Goal: Task Accomplishment & Management: Use online tool/utility

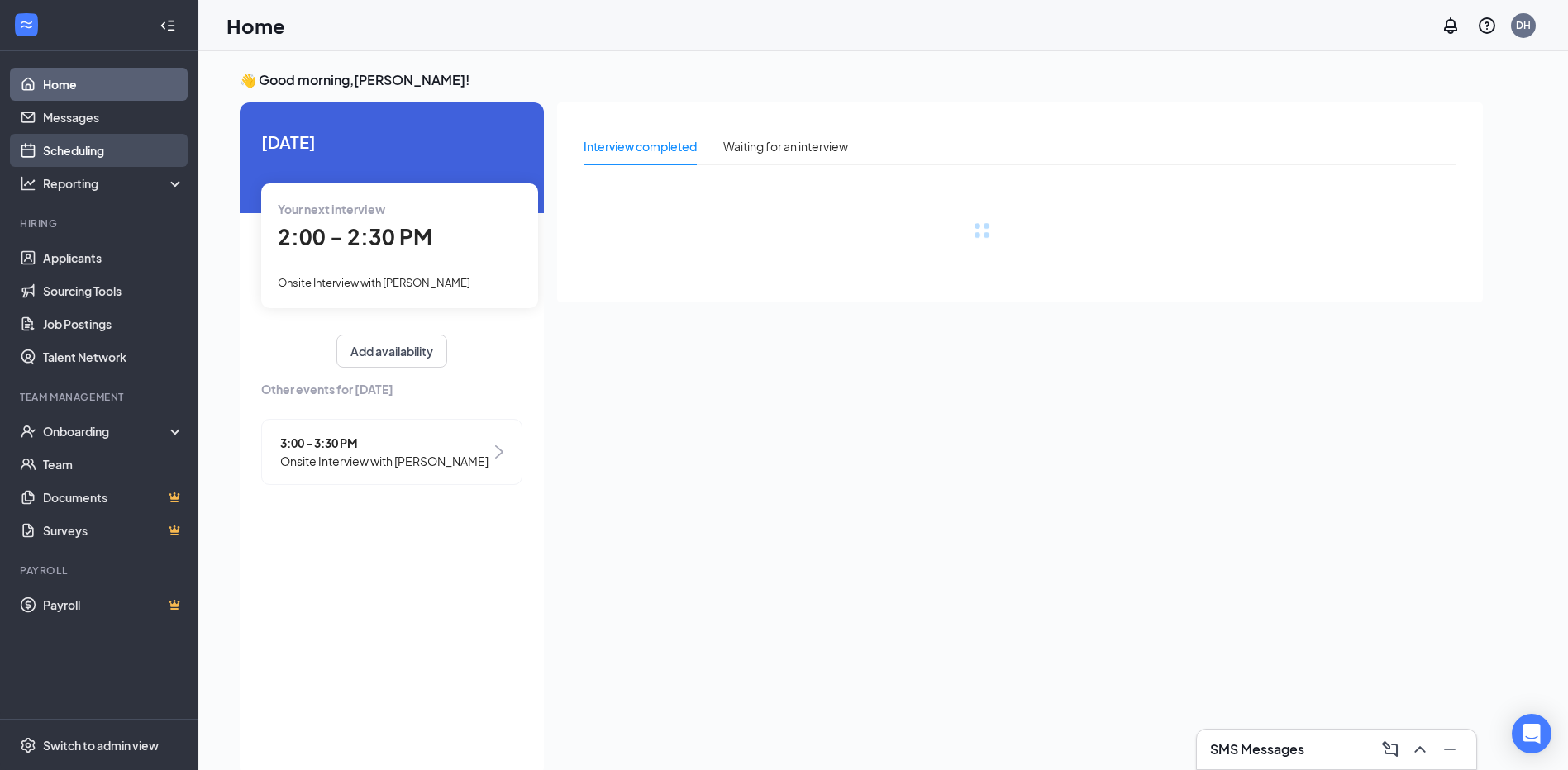
click at [58, 144] on link "Scheduling" at bounding box center [114, 150] width 142 height 33
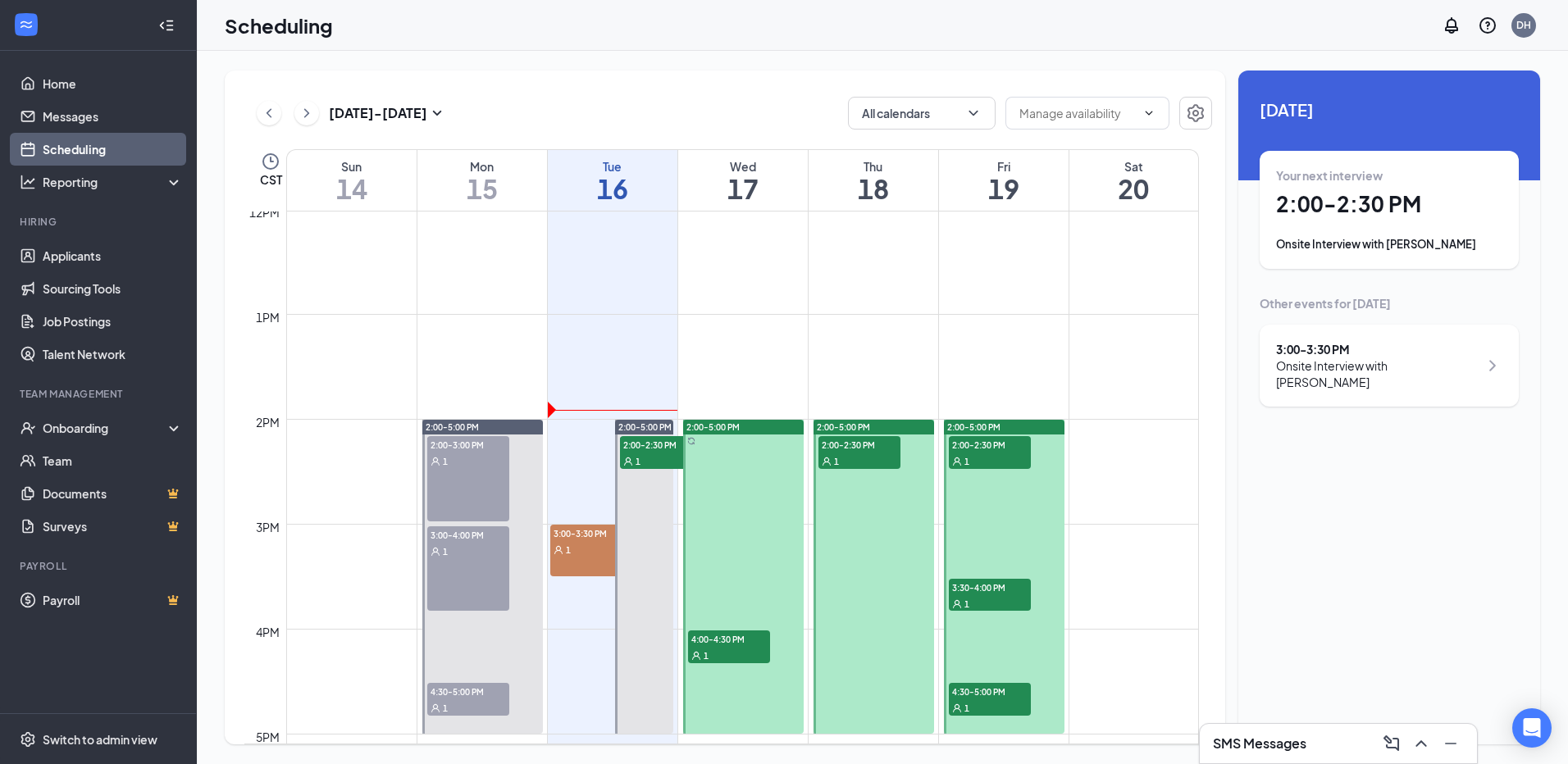
scroll to position [1298, 0]
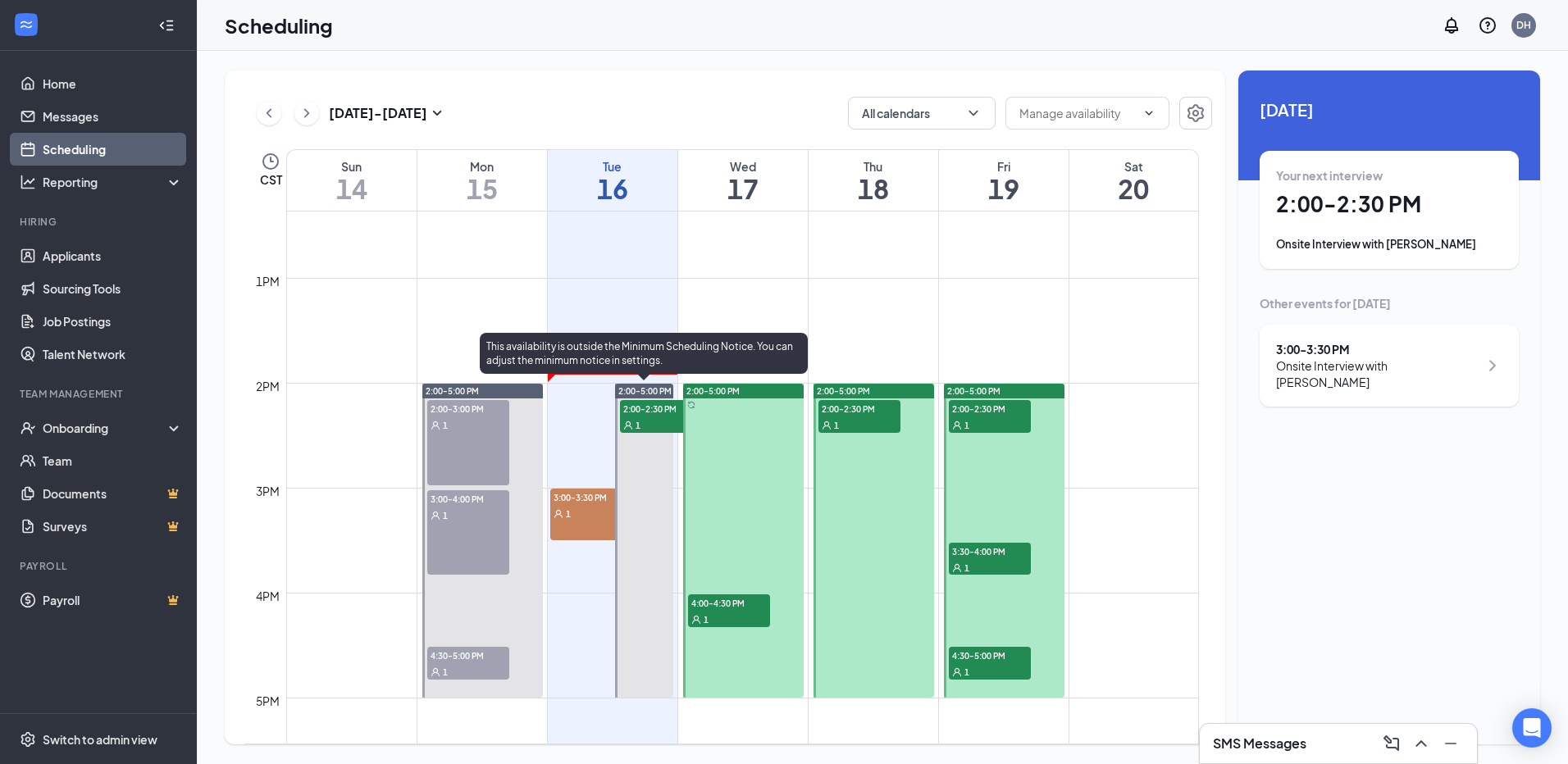
click at [648, 415] on span "2:00-2:30 PM" at bounding box center [661, 409] width 82 height 17
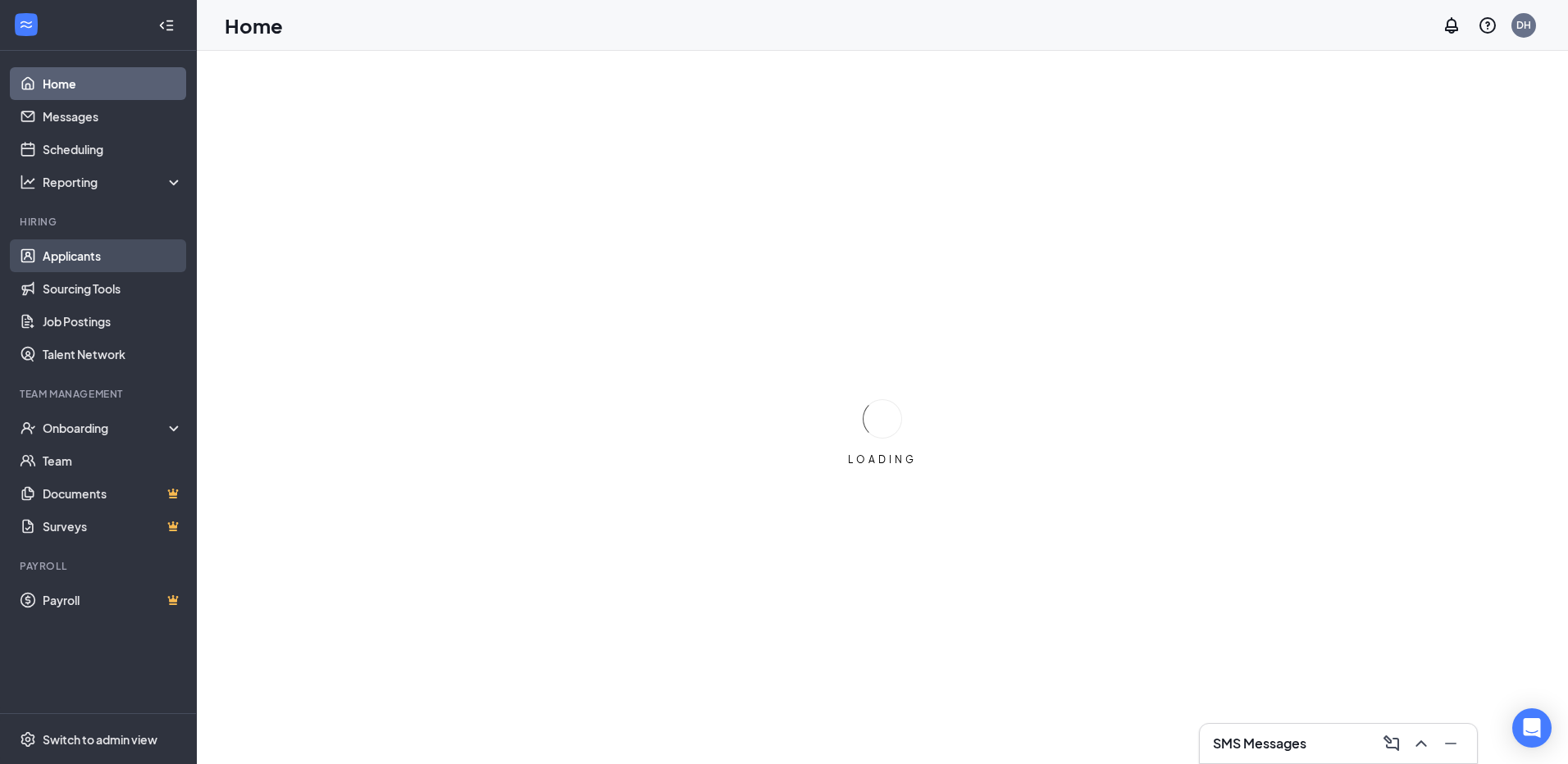
click at [107, 253] on link "Applicants" at bounding box center [113, 255] width 141 height 32
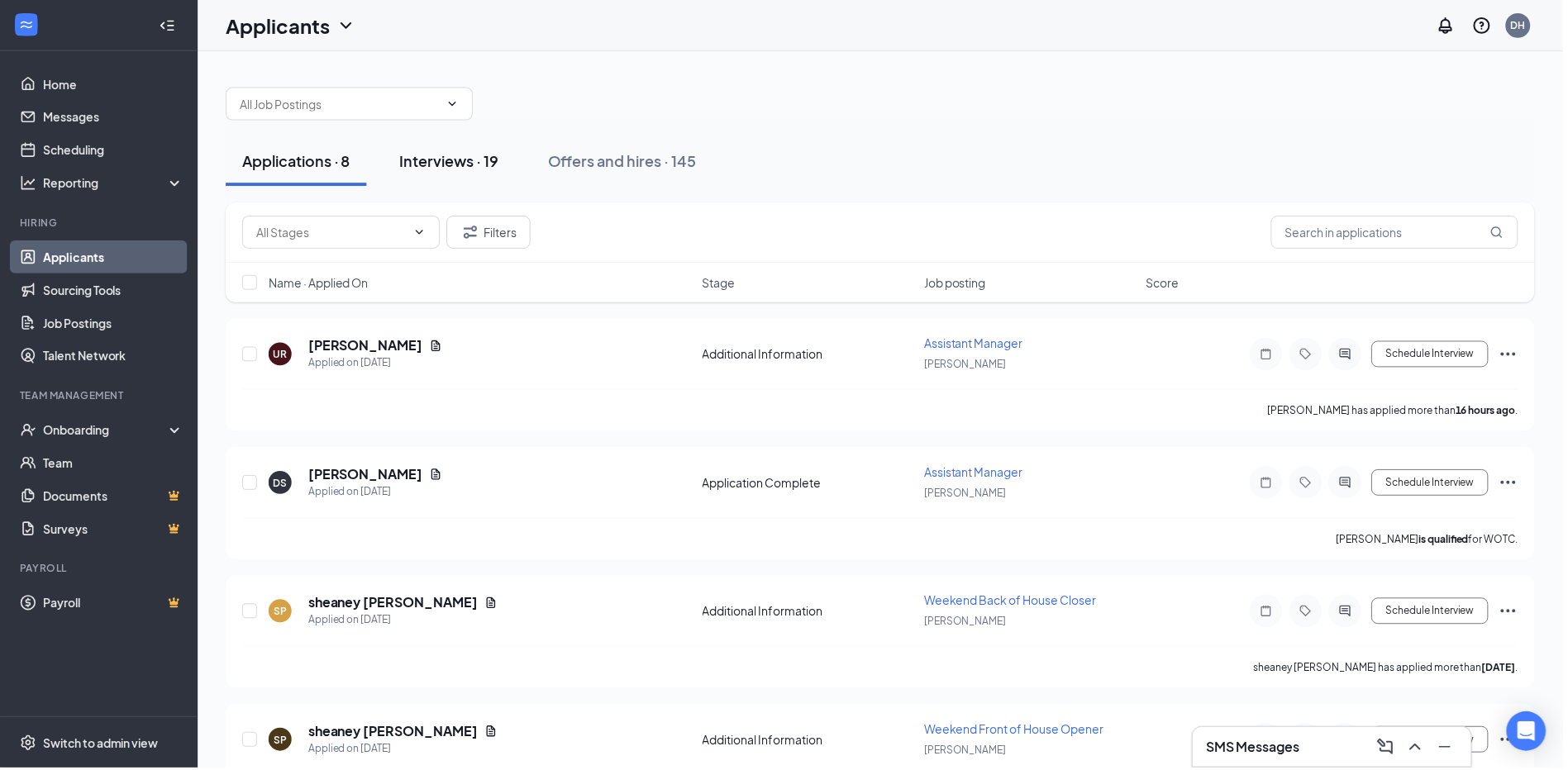
click at [473, 165] on div "Interviews · 19" at bounding box center [450, 161] width 99 height 21
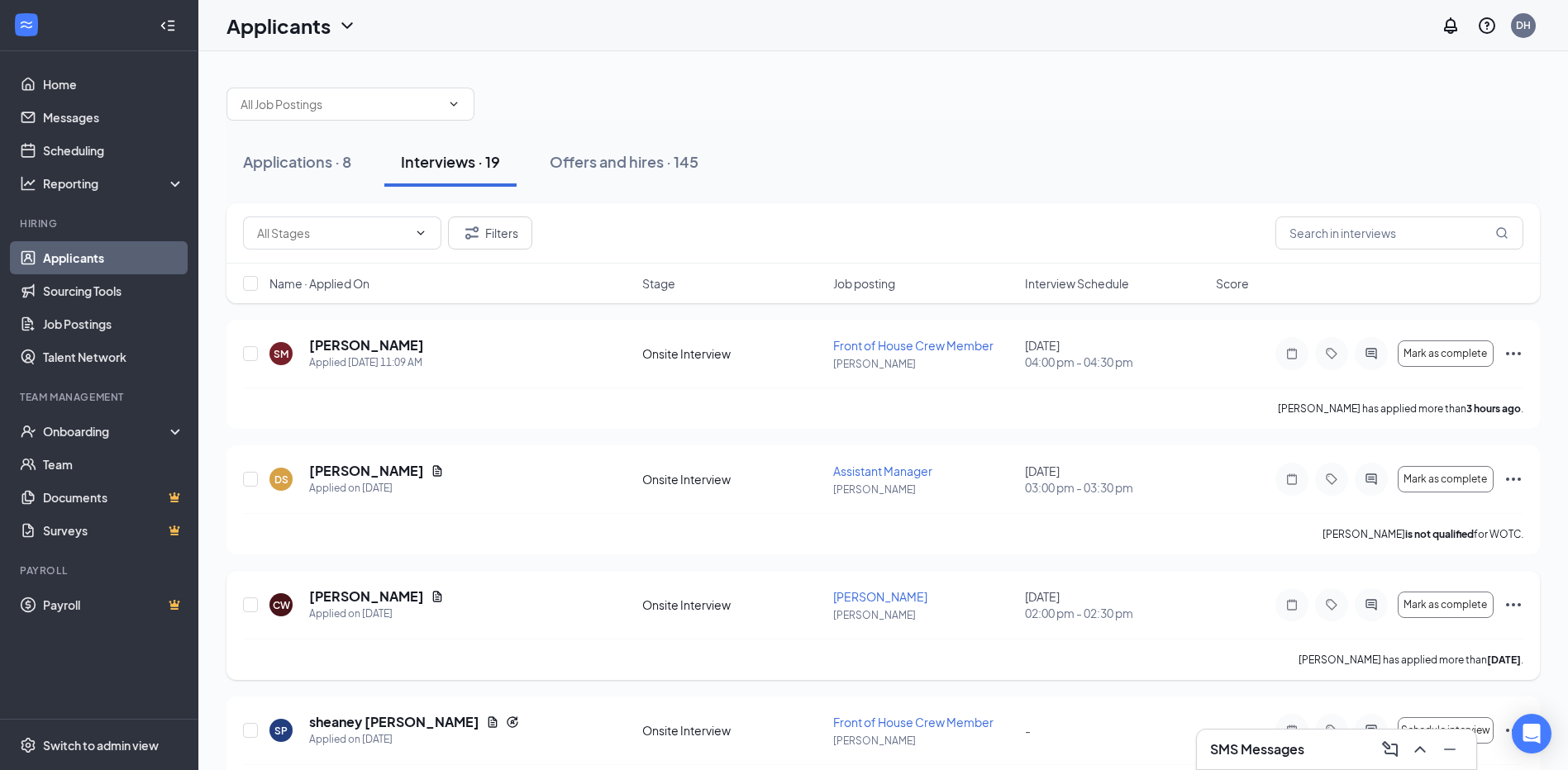
click at [1505, 604] on icon "Ellipses" at bounding box center [1512, 604] width 20 height 20
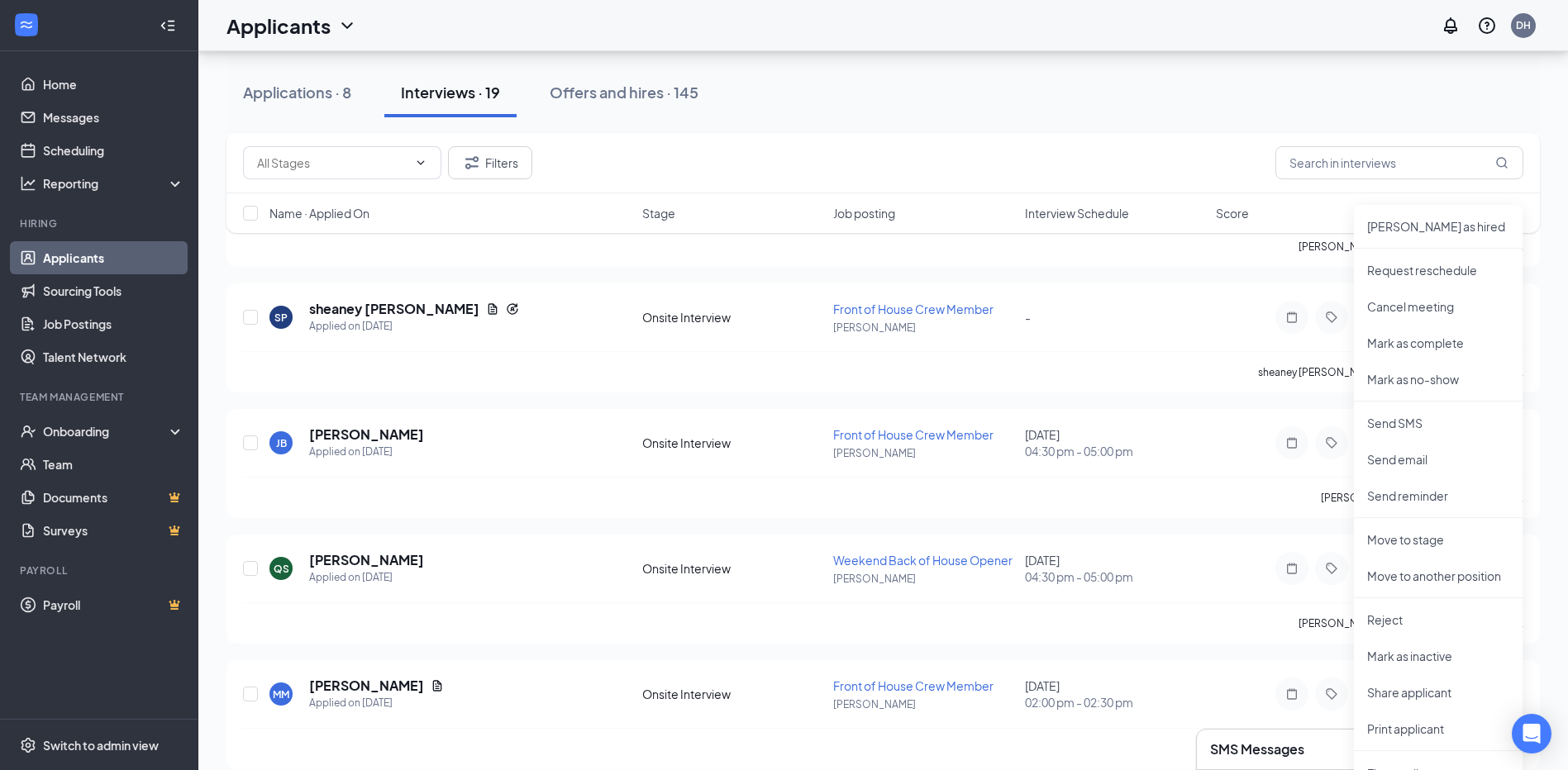
scroll to position [496, 0]
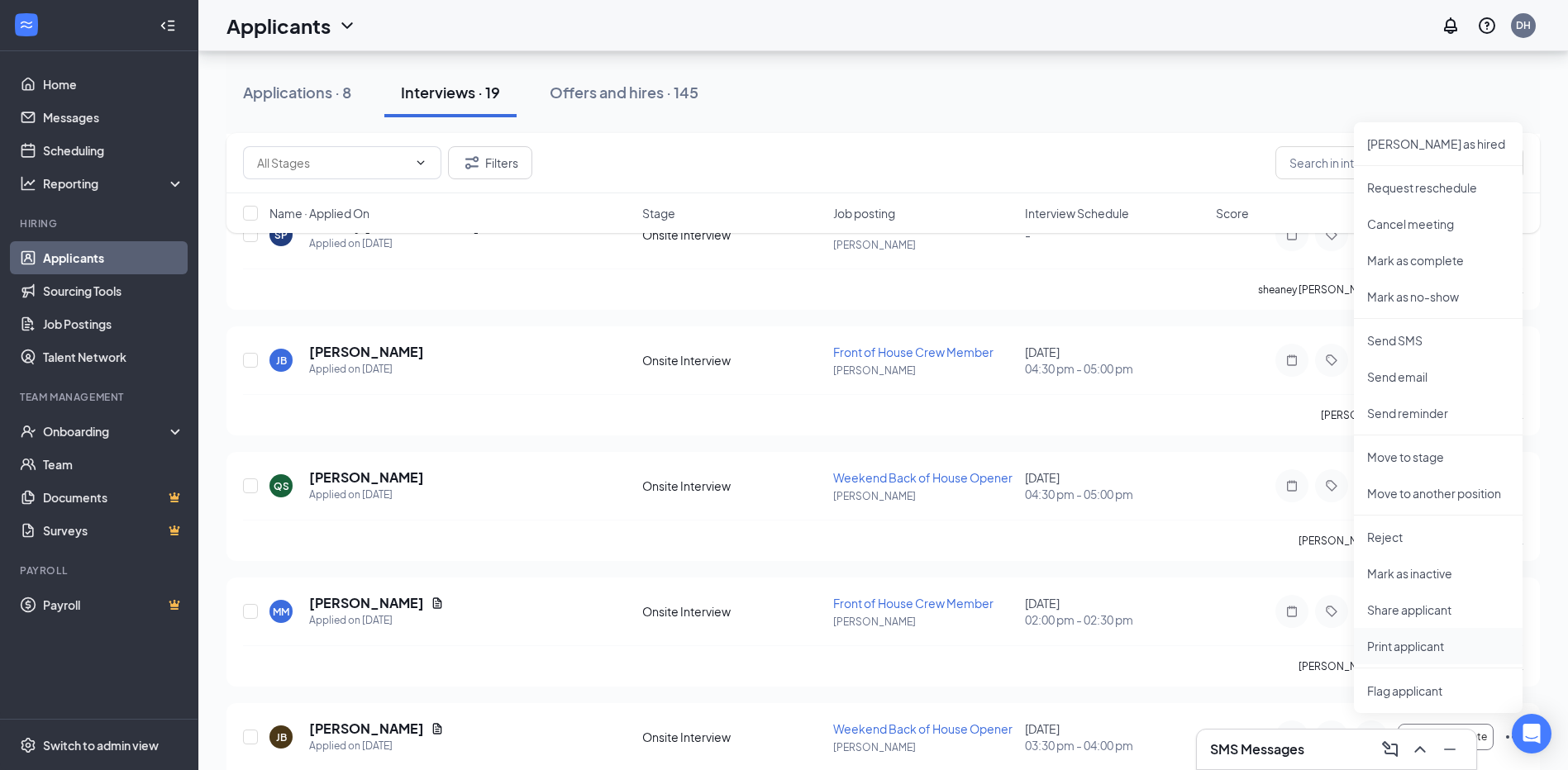
click at [1449, 650] on p "Print applicant" at bounding box center [1437, 646] width 142 height 17
